Goal: Task Accomplishment & Management: Manage account settings

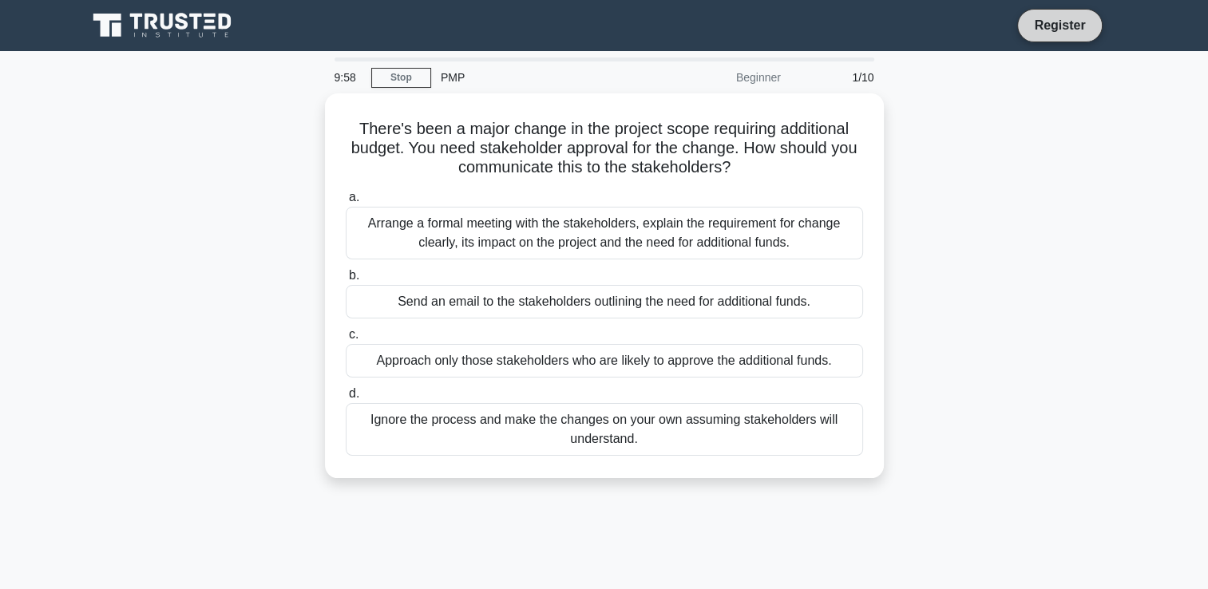
click at [1057, 26] on link "Register" at bounding box center [1060, 25] width 70 height 20
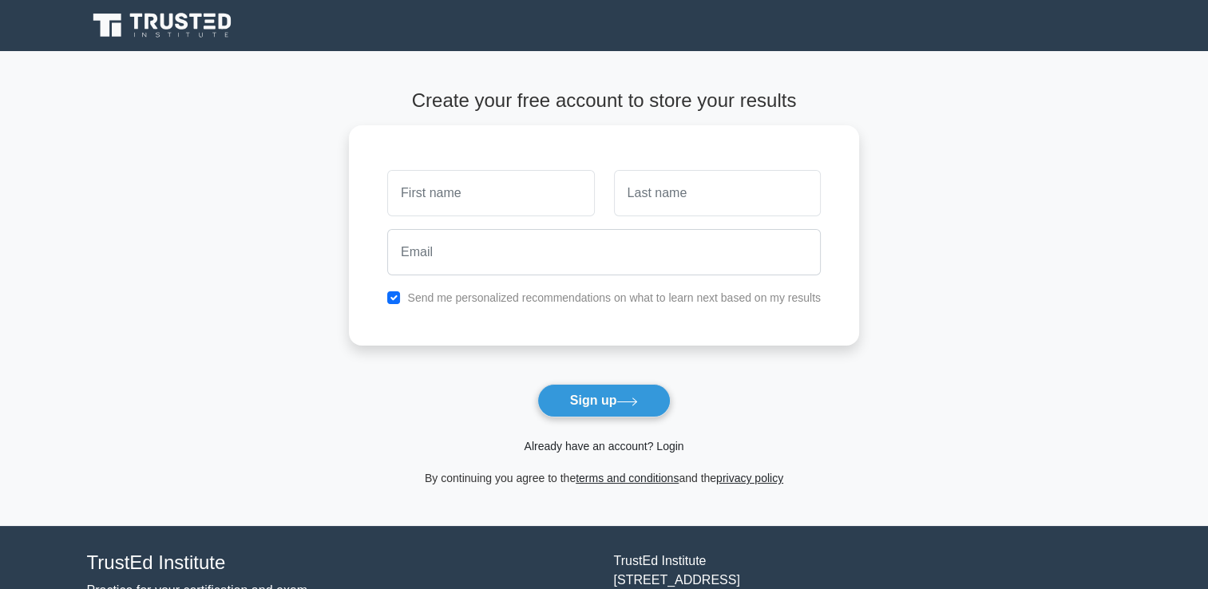
click at [593, 449] on link "Already have an account? Login" at bounding box center [604, 446] width 160 height 13
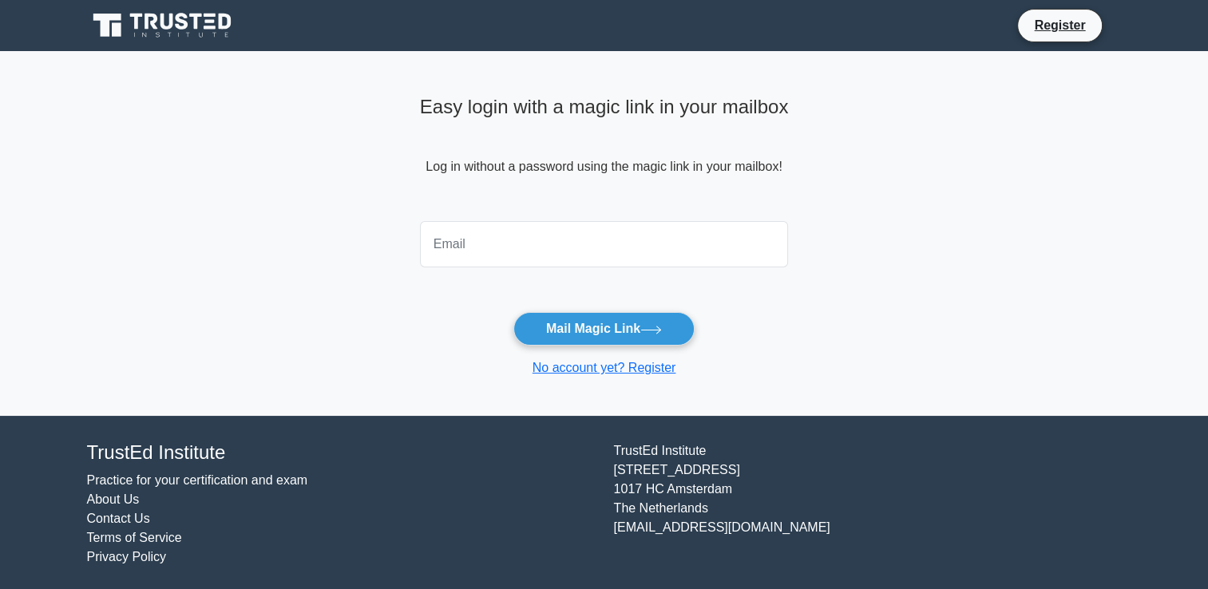
click at [517, 234] on input "email" at bounding box center [604, 244] width 369 height 46
type input "jahughes1517@gmail.com"
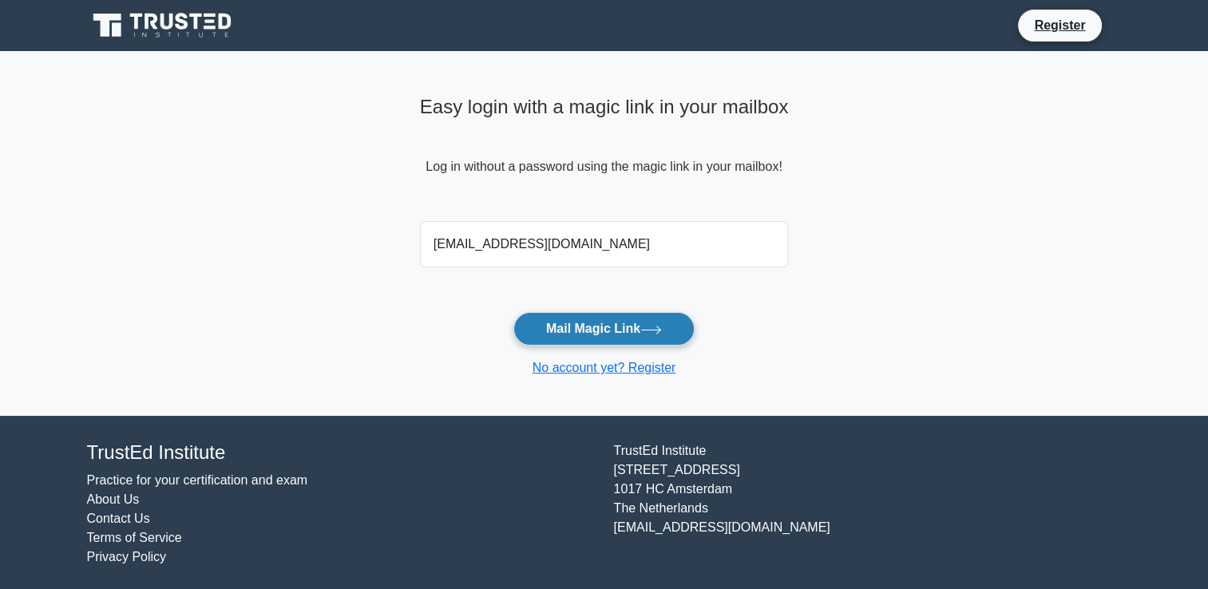
click at [572, 327] on button "Mail Magic Link" at bounding box center [603, 329] width 181 height 34
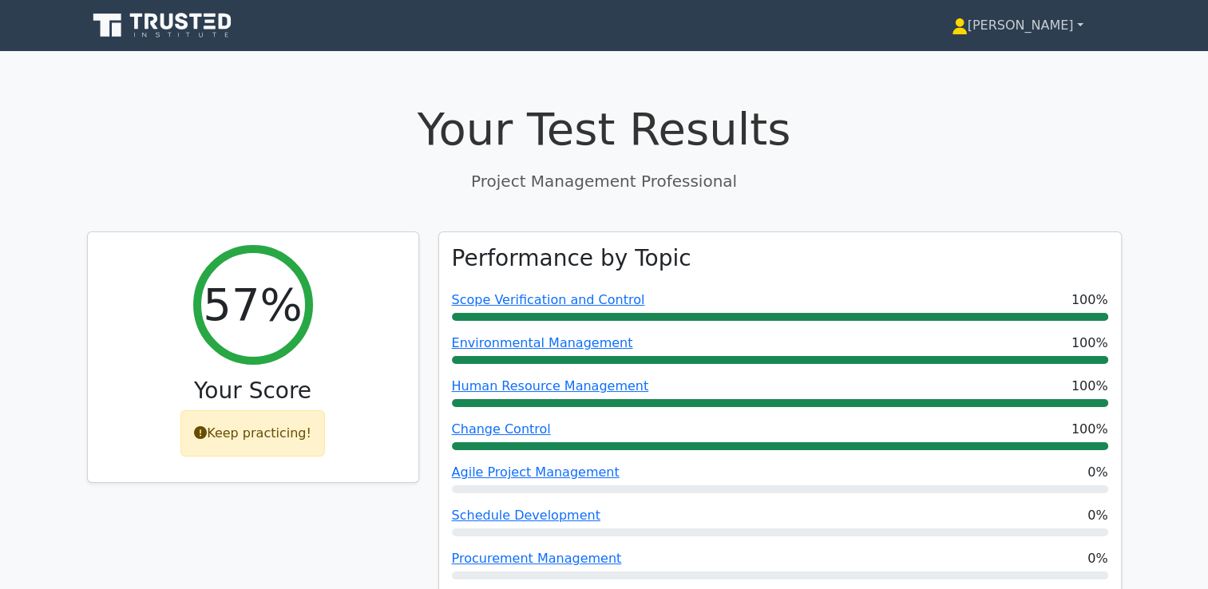
click at [1060, 23] on link "[PERSON_NAME]" at bounding box center [1018, 26] width 208 height 32
click at [1036, 69] on link "Profile" at bounding box center [977, 63] width 126 height 26
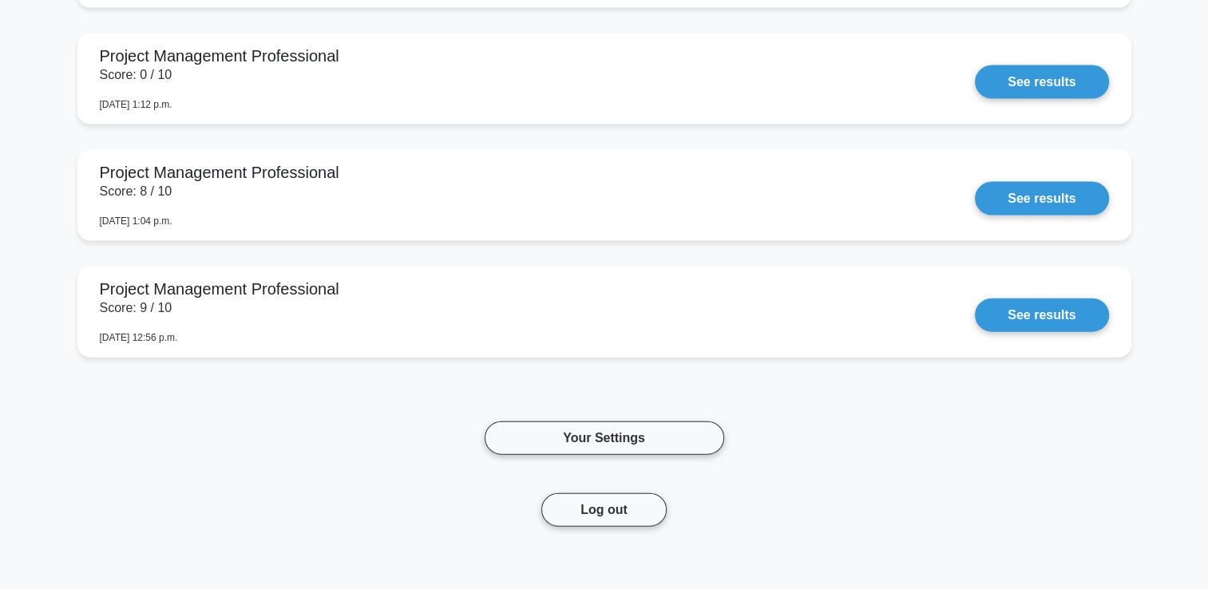
scroll to position [3769, 0]
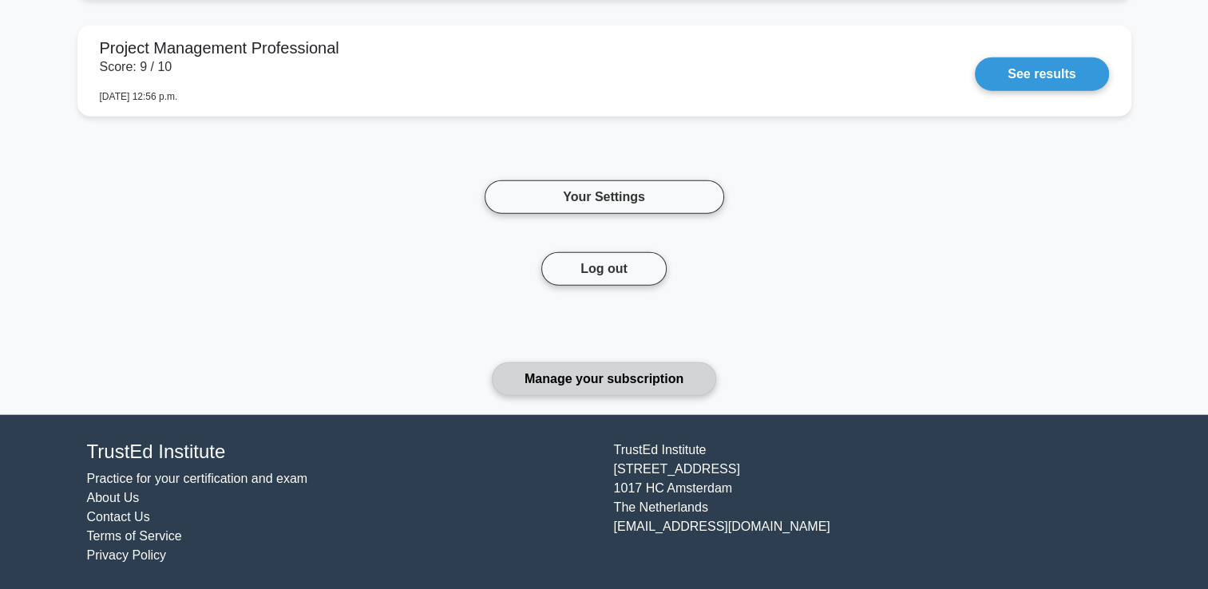
click at [587, 371] on link "Manage your subscription" at bounding box center [604, 380] width 224 height 34
